Goal: Transaction & Acquisition: Subscribe to service/newsletter

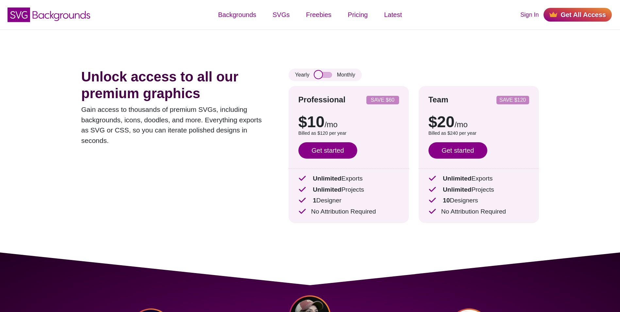
click at [324, 77] on input "checkbox" at bounding box center [323, 75] width 18 height 6
click at [309, 75] on div "Yearly Monthly" at bounding box center [324, 75] width 73 height 12
click at [316, 73] on input "checkbox" at bounding box center [323, 75] width 18 height 6
click at [292, 81] on div "Yearly Monthly Professional SAVE $60 $10 /mo $15 /mo Billed as $120 per year Sa…" at bounding box center [413, 151] width 250 height 164
click at [315, 73] on input "checkbox" at bounding box center [323, 75] width 18 height 6
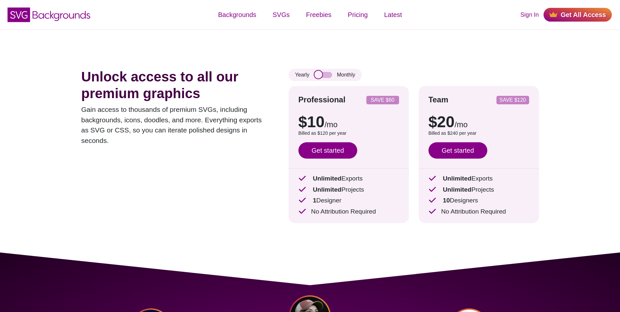
checkbox input "true"
